Goal: Register for event/course

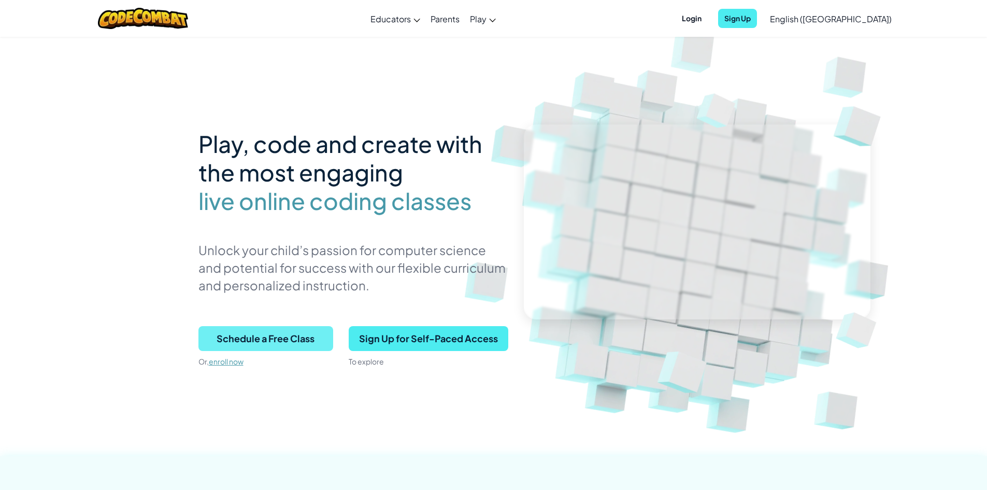
click at [284, 336] on span "Schedule a Free Class" at bounding box center [266, 338] width 135 height 25
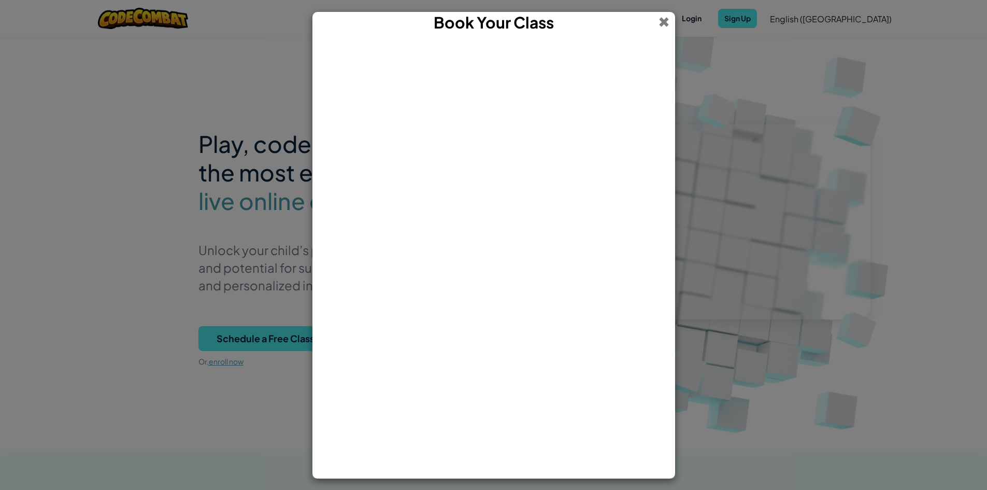
click at [661, 20] on span at bounding box center [664, 22] width 11 height 20
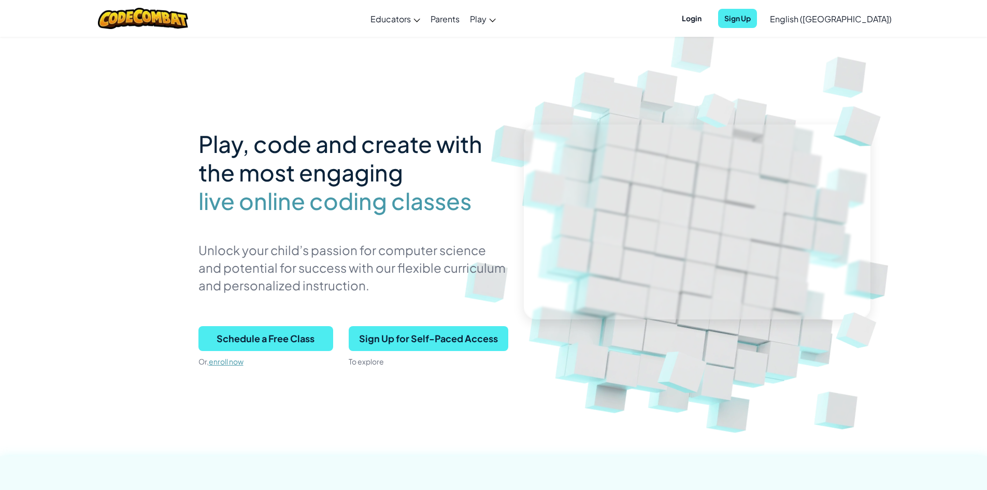
click at [351, 112] on div "Play, code and create with the most engaging live online coding classes Unlock …" at bounding box center [494, 225] width 591 height 378
click at [233, 365] on link "enroll now" at bounding box center [226, 361] width 35 height 9
